Goal: Information Seeking & Learning: Learn about a topic

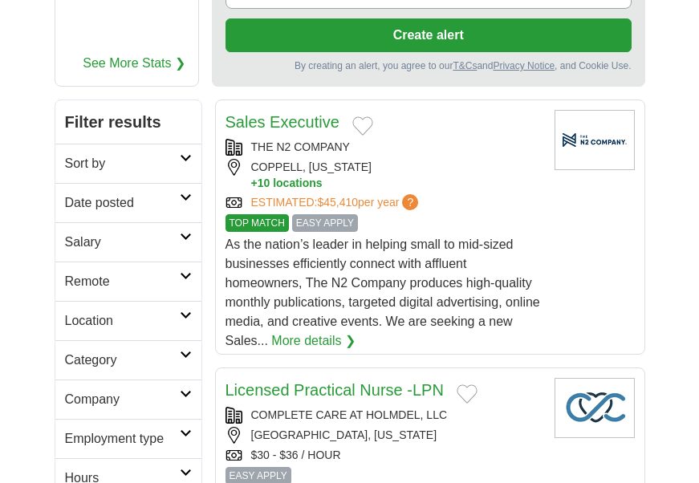
scroll to position [241, 0]
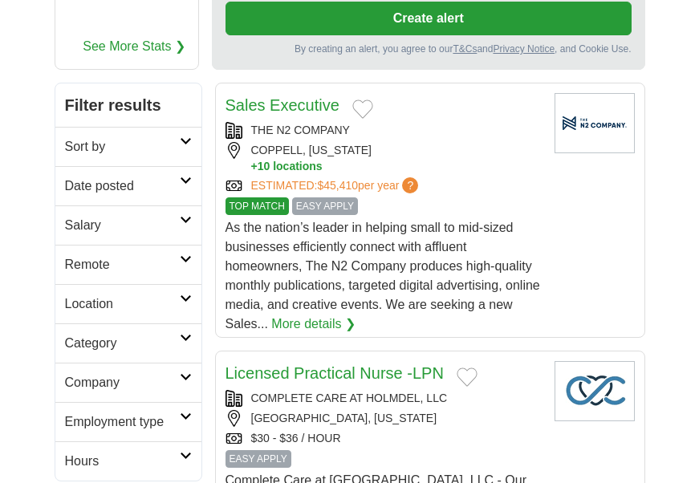
click at [126, 257] on h2 "Remote" at bounding box center [122, 264] width 115 height 19
click at [94, 299] on link "Remote jobs" at bounding box center [101, 303] width 72 height 14
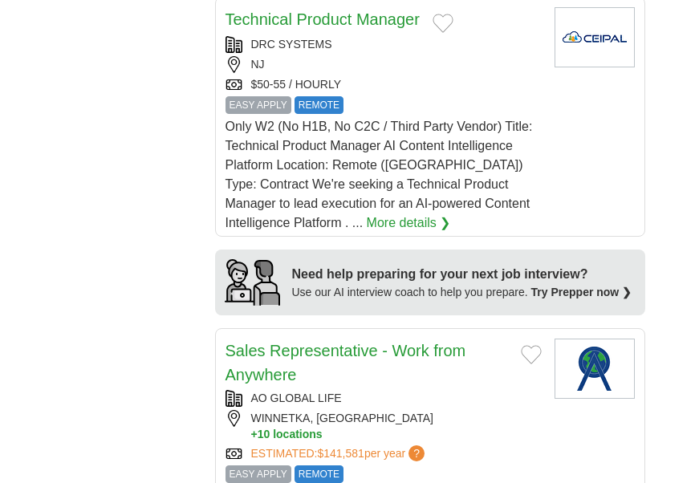
scroll to position [1927, 0]
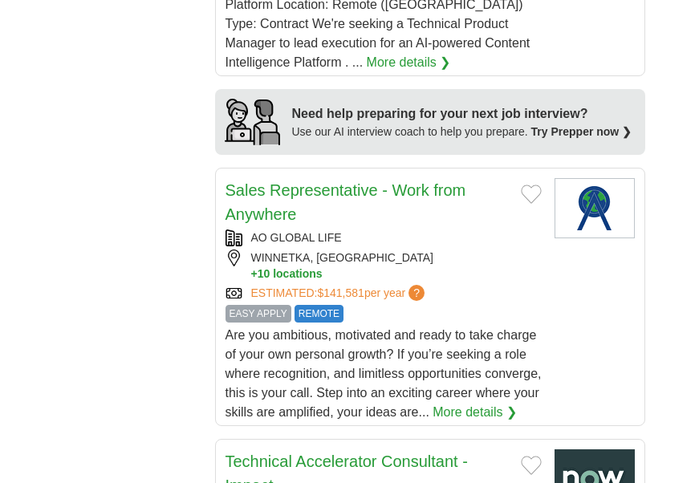
drag, startPoint x: 333, startPoint y: 394, endPoint x: 279, endPoint y: 377, distance: 57.4
click at [279, 377] on span "Are you ambitious, motivated and ready to take charge of your own personal grow…" at bounding box center [384, 373] width 316 height 91
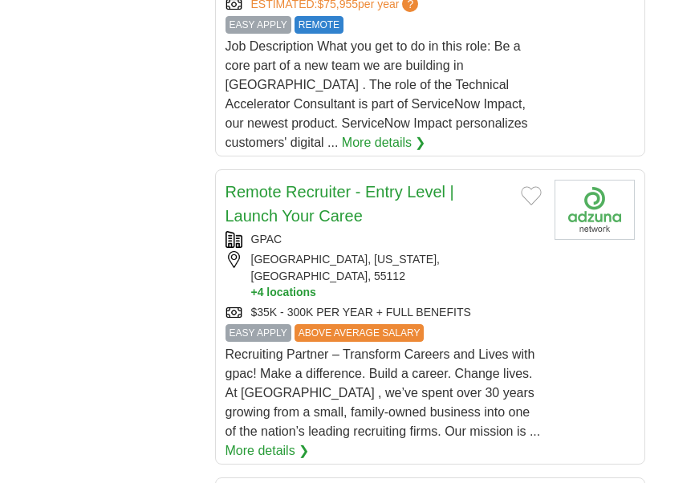
scroll to position [2570, 0]
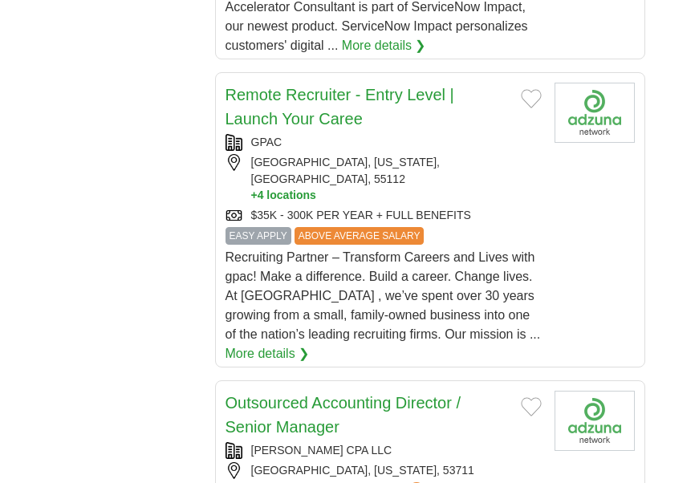
click at [526, 248] on div "Recruiting Partner – Transform Careers and Lives with gpac! Make a difference. …" at bounding box center [384, 306] width 316 height 116
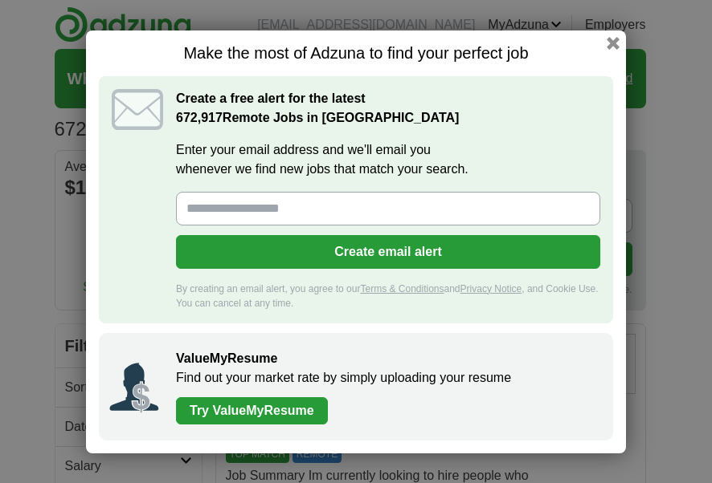
click at [287, 414] on link "Try ValueMyResume" at bounding box center [252, 411] width 152 height 27
click at [609, 44] on button "button" at bounding box center [613, 43] width 18 height 18
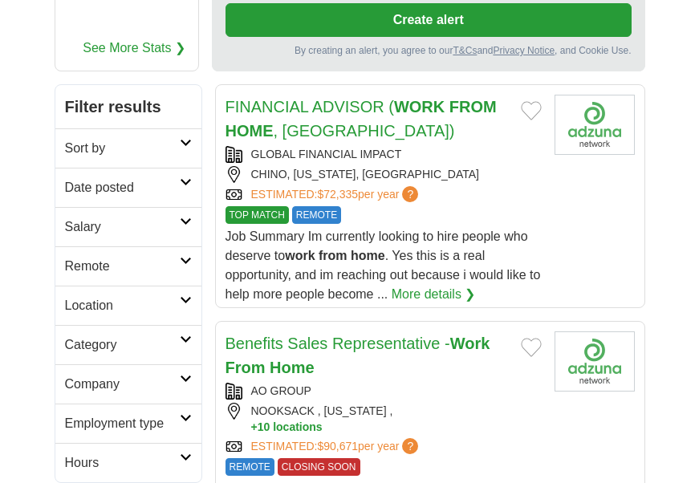
scroll to position [241, 0]
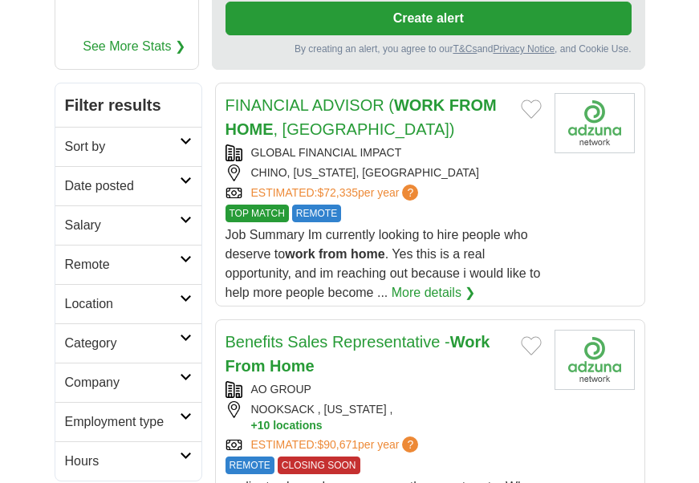
click at [443, 291] on link "More details ❯" at bounding box center [434, 292] width 84 height 19
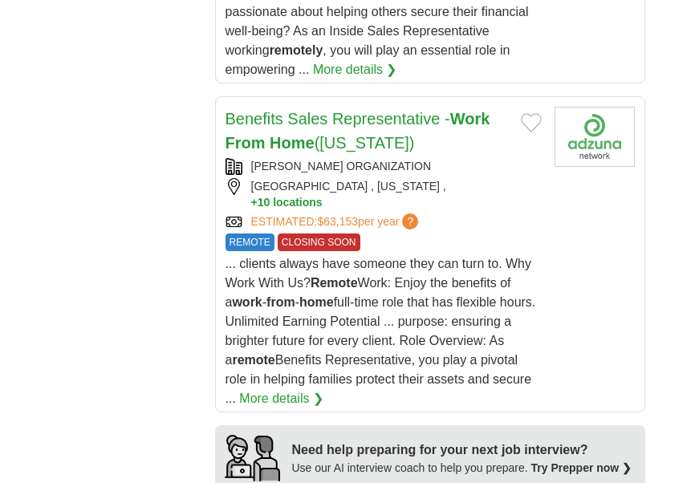
scroll to position [1847, 0]
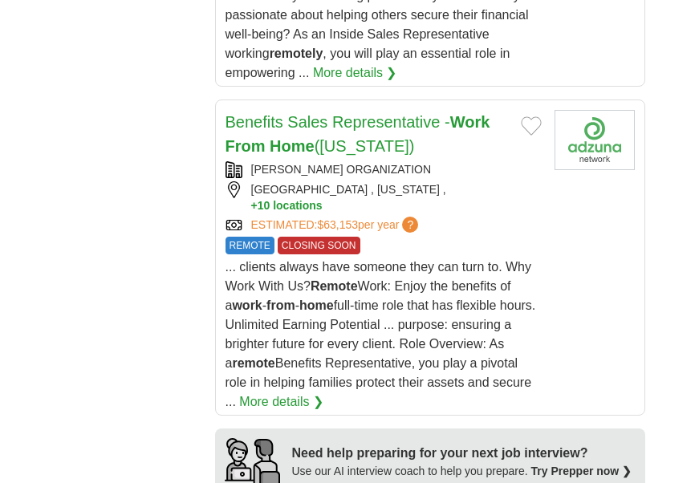
click at [261, 393] on link "More details ❯" at bounding box center [281, 402] width 84 height 19
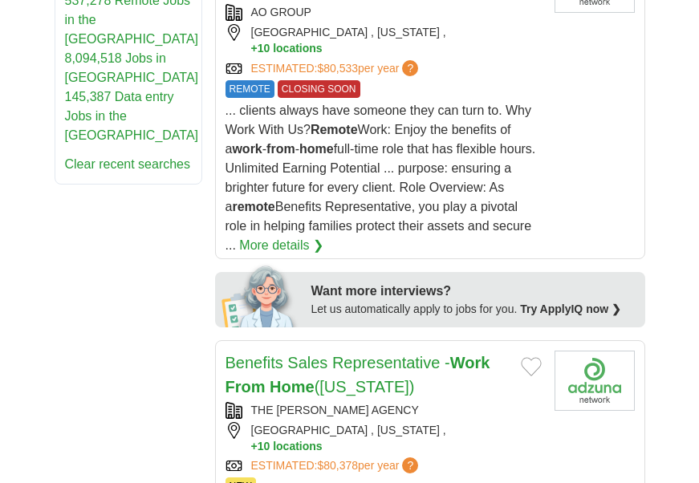
scroll to position [1124, 0]
